Goal: Find specific page/section: Locate a particular part of the current website

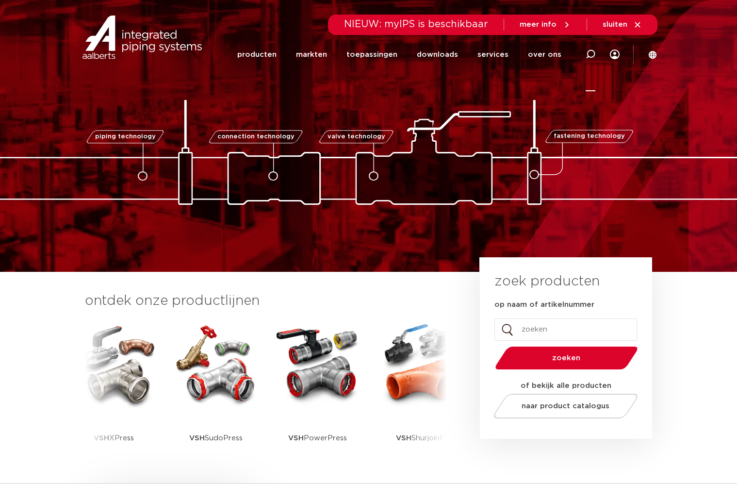
click at [589, 55] on icon at bounding box center [590, 54] width 10 height 10
type input "c9401"
click button "Zoeken" at bounding box center [0, 0] width 0 height 0
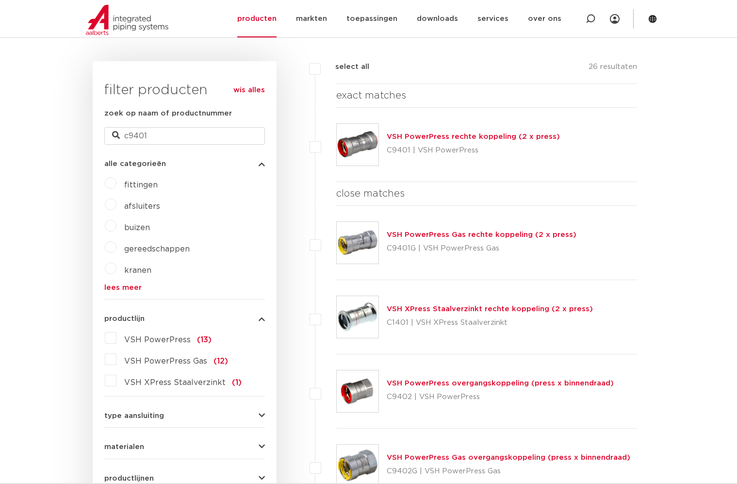
click at [364, 136] on img at bounding box center [358, 145] width 42 height 42
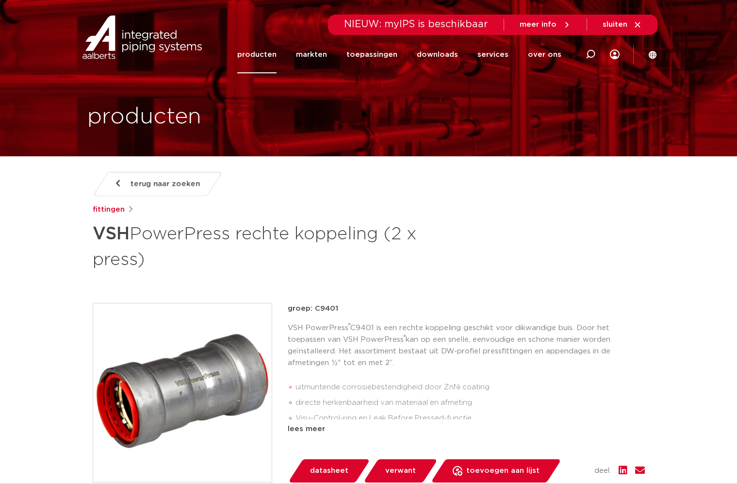
click at [198, 394] on img at bounding box center [182, 392] width 178 height 178
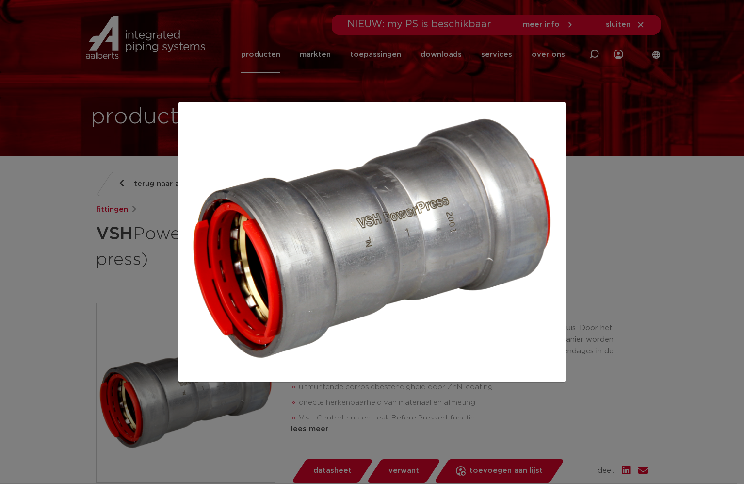
click at [716, 293] on div at bounding box center [372, 242] width 744 height 484
